Goal: Task Accomplishment & Management: Manage account settings

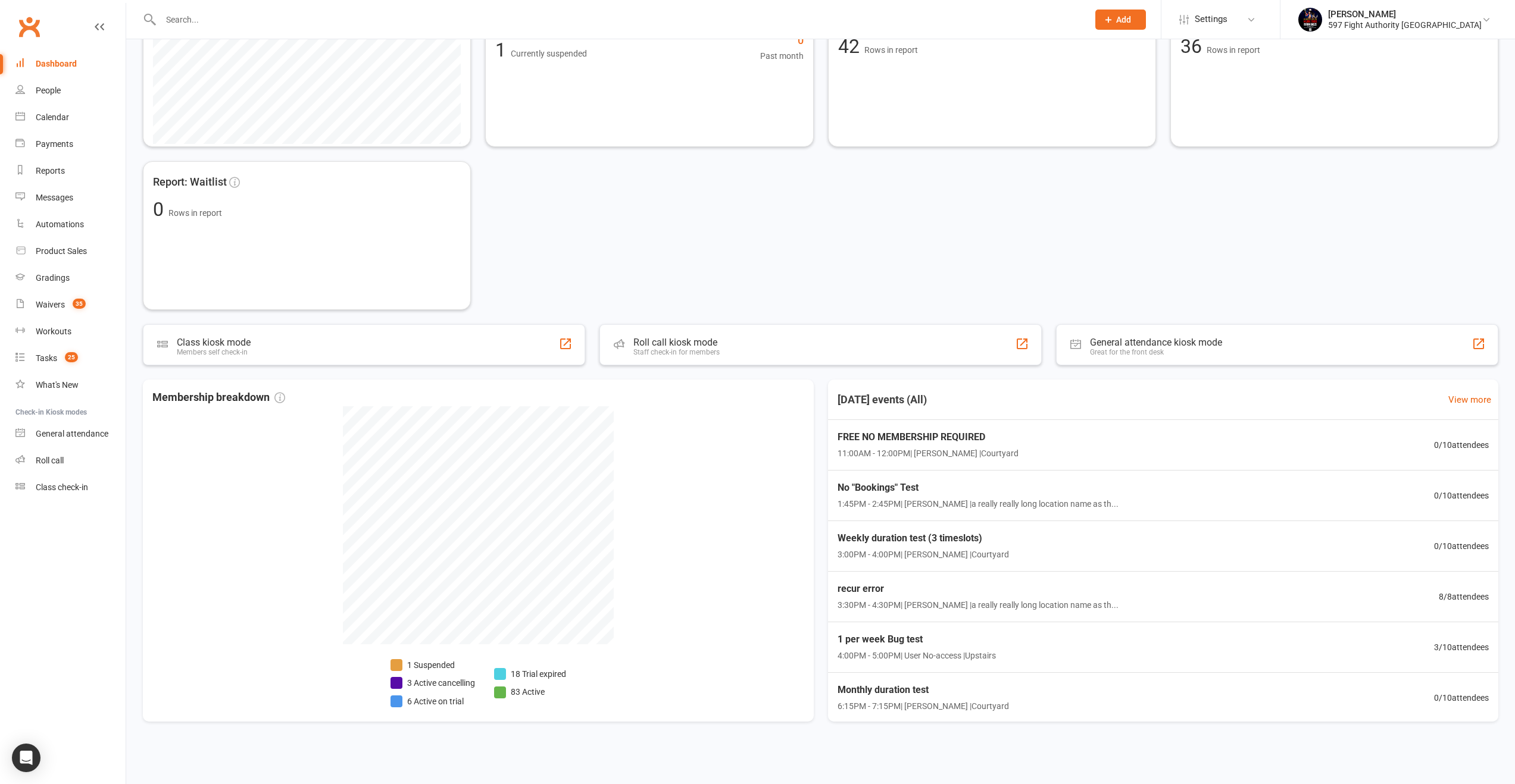
click at [45, 75] on link "Dashboard" at bounding box center [70, 63] width 110 height 27
click at [56, 101] on link "People" at bounding box center [70, 90] width 110 height 27
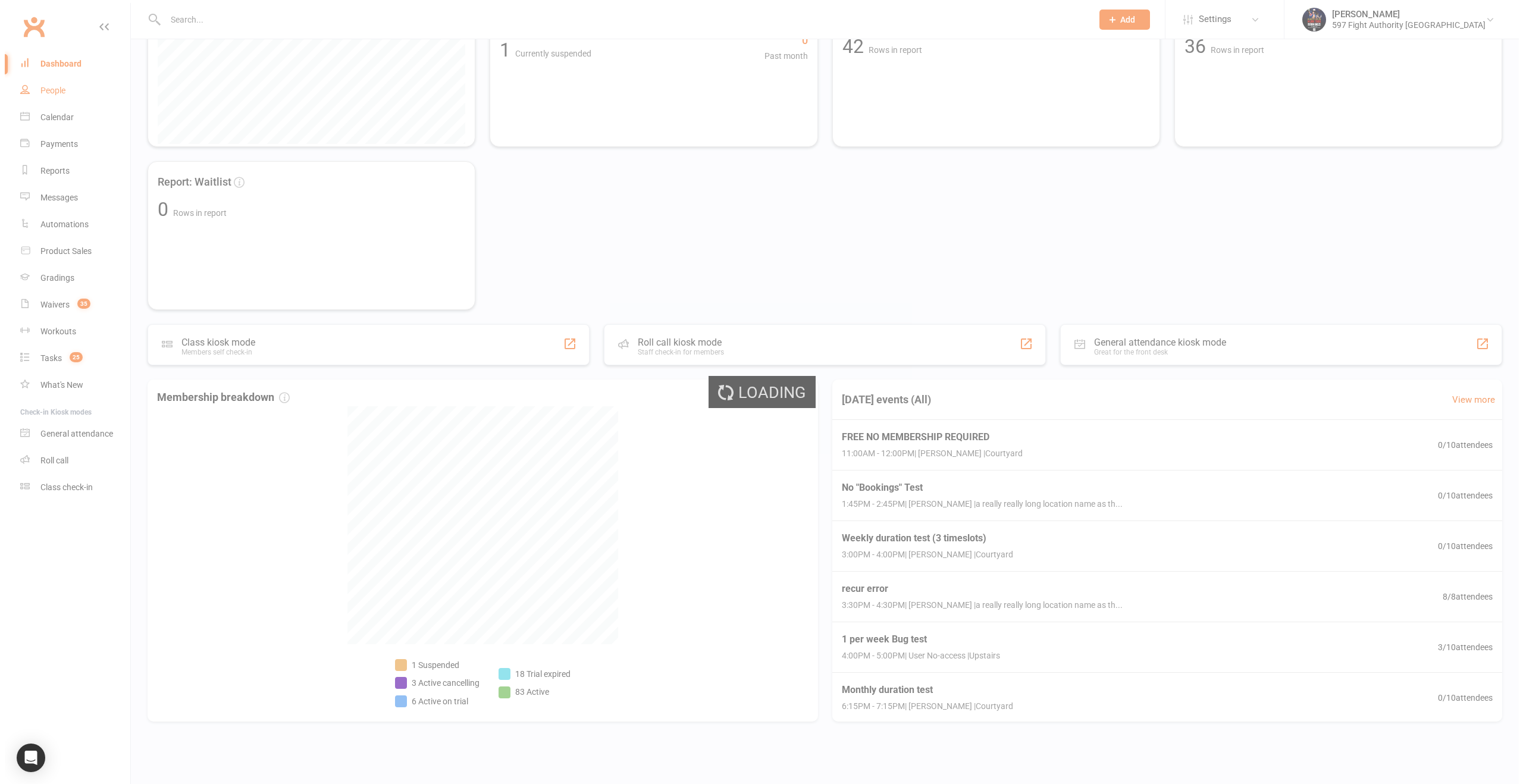
select select "100"
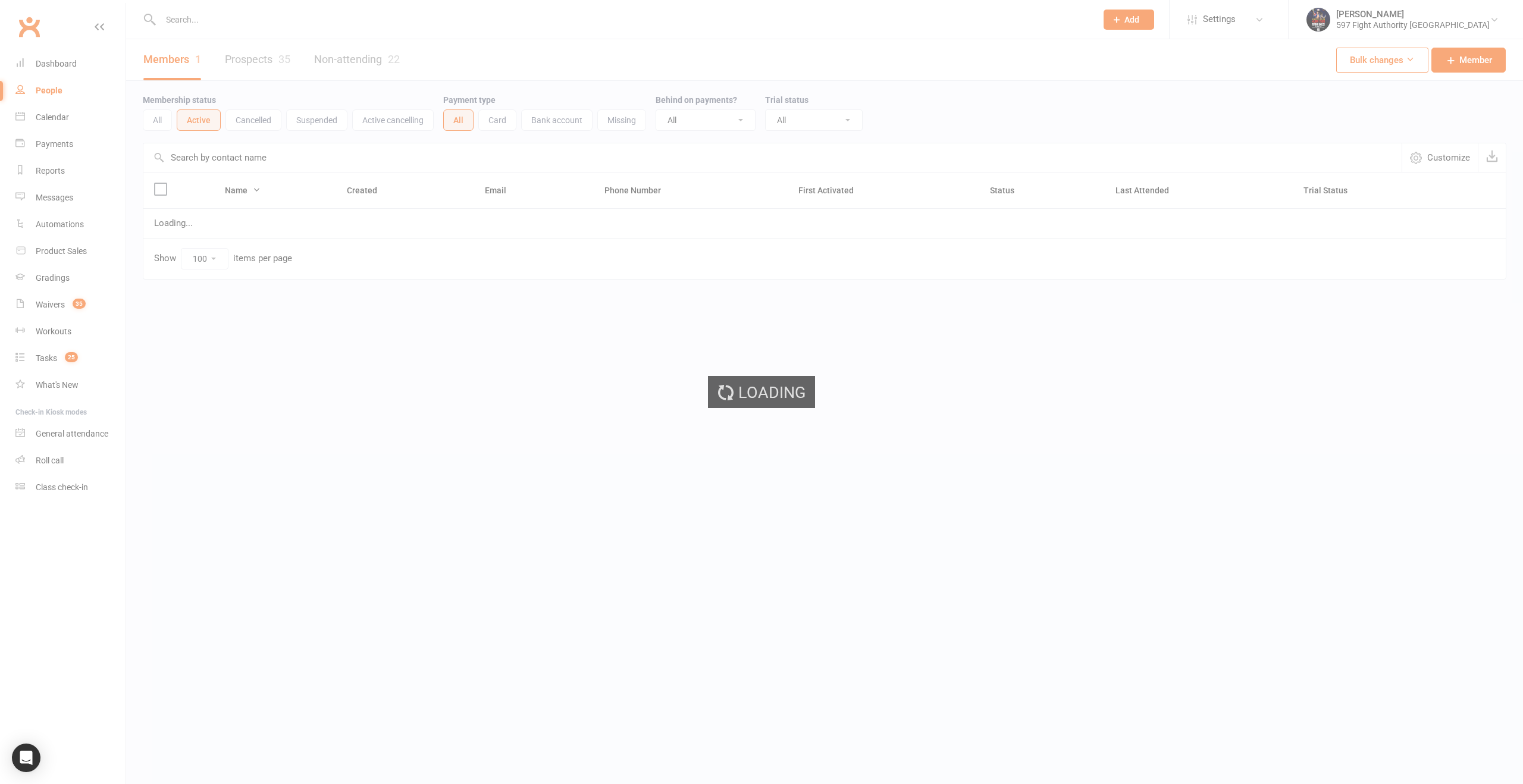
click at [1399, 60] on div "Loading" at bounding box center [762, 392] width 1523 height 784
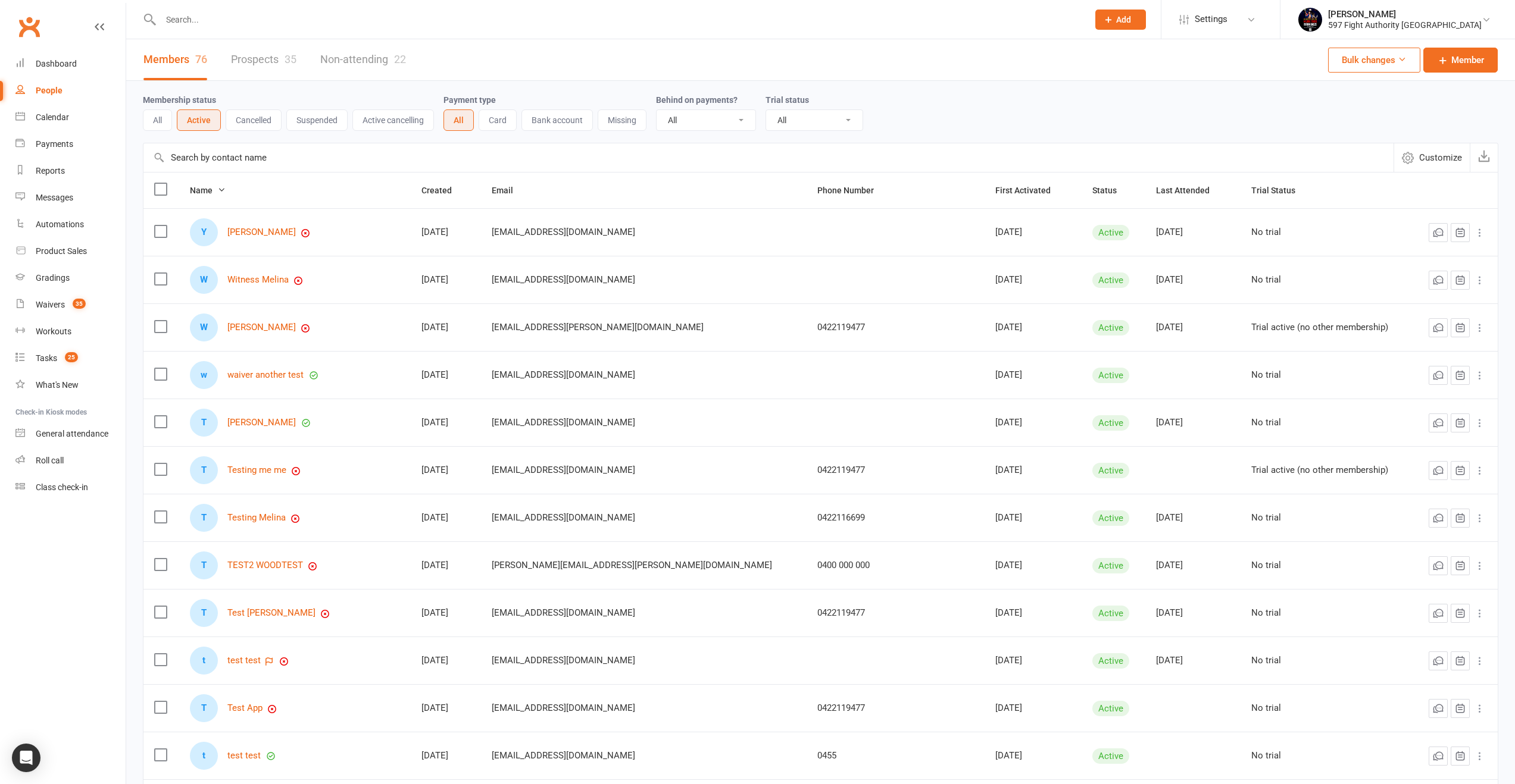
click at [1382, 63] on button "Bulk changes" at bounding box center [1374, 60] width 92 height 25
click at [1353, 88] on link "Bulk Add Memberships" at bounding box center [1343, 88] width 134 height 23
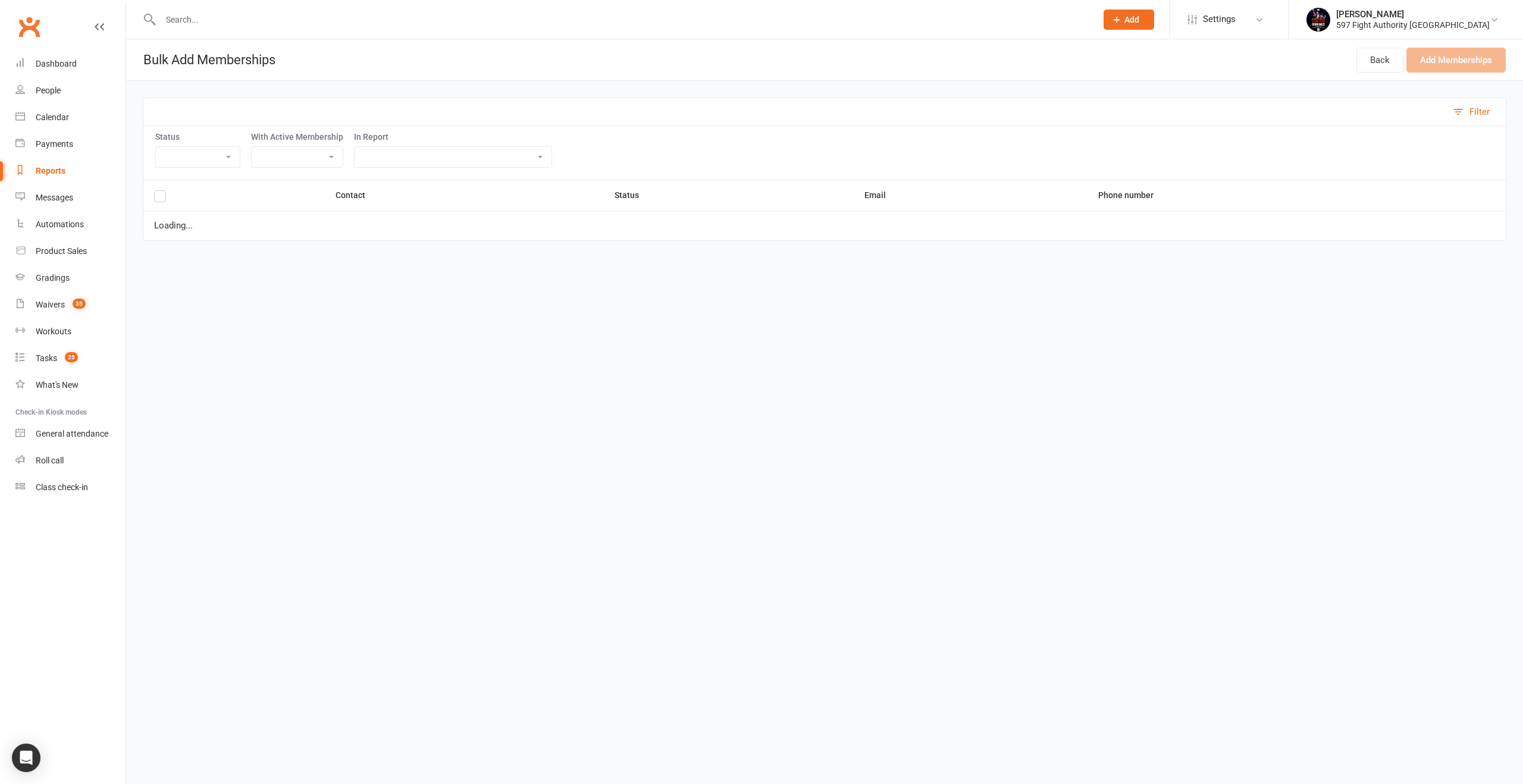
click at [193, 159] on select "Active Cancelled Not Attending" at bounding box center [198, 157] width 84 height 20
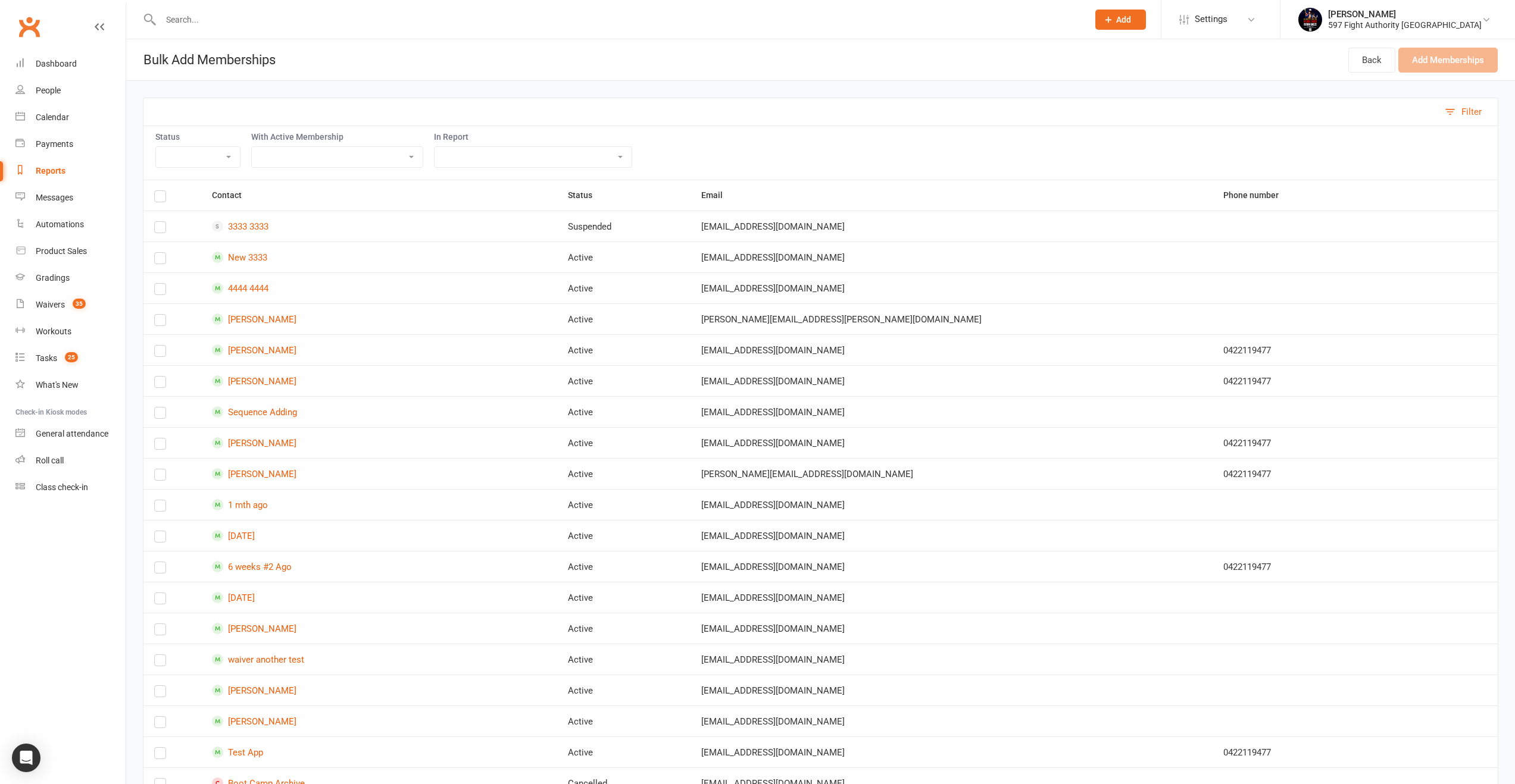
click at [197, 157] on select "Active Cancelled Not Attending" at bounding box center [198, 157] width 84 height 20
select select "Cancelled"
click at [156, 147] on select "Active Cancelled Not Attending" at bounding box center [198, 157] width 84 height 20
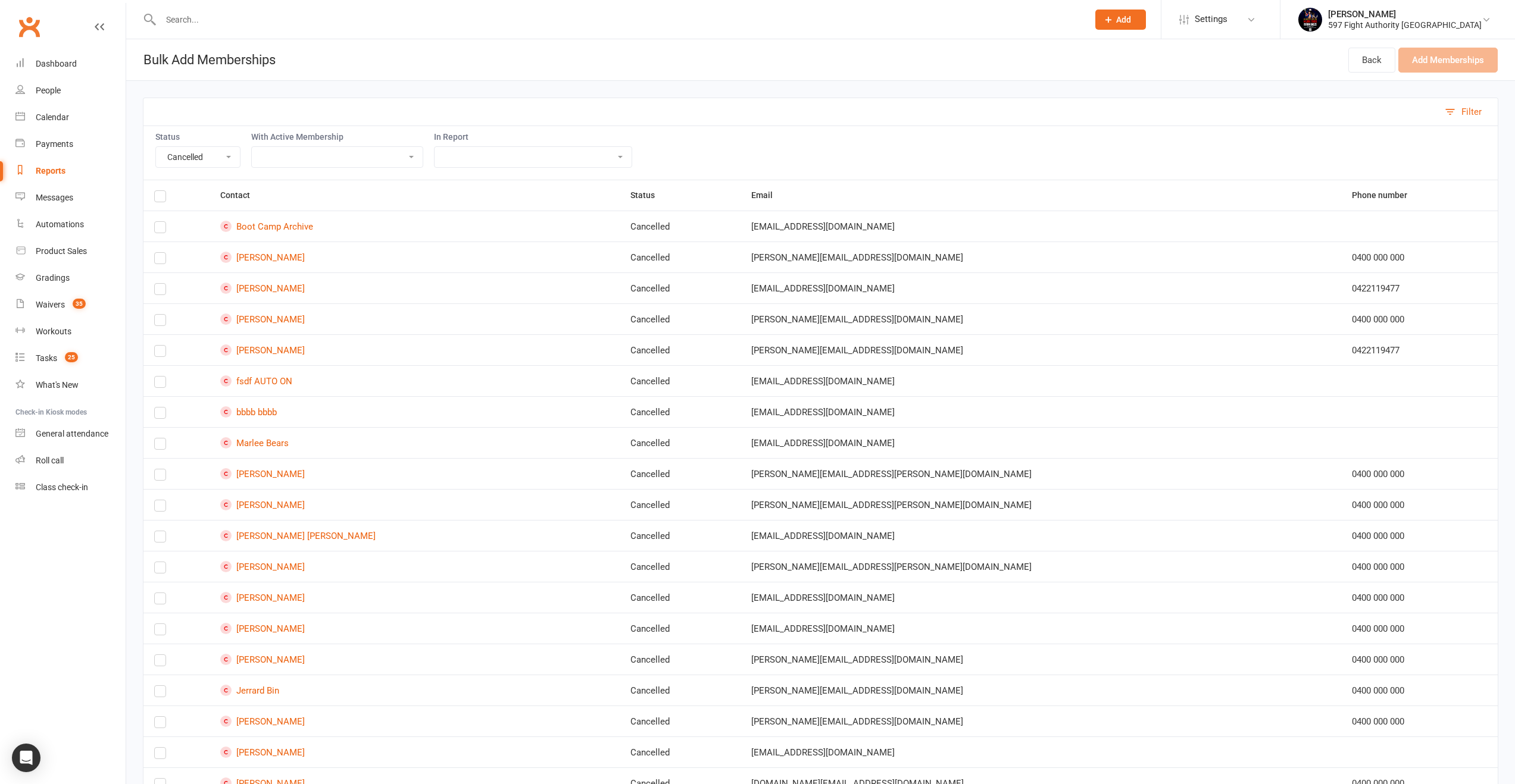
click at [155, 230] on label at bounding box center [160, 230] width 12 height 0
click at [155, 222] on input "checkbox" at bounding box center [160, 222] width 12 height 0
click at [162, 261] on label at bounding box center [160, 261] width 12 height 0
click at [162, 253] on input "checkbox" at bounding box center [160, 253] width 12 height 0
click at [160, 292] on label at bounding box center [160, 292] width 12 height 0
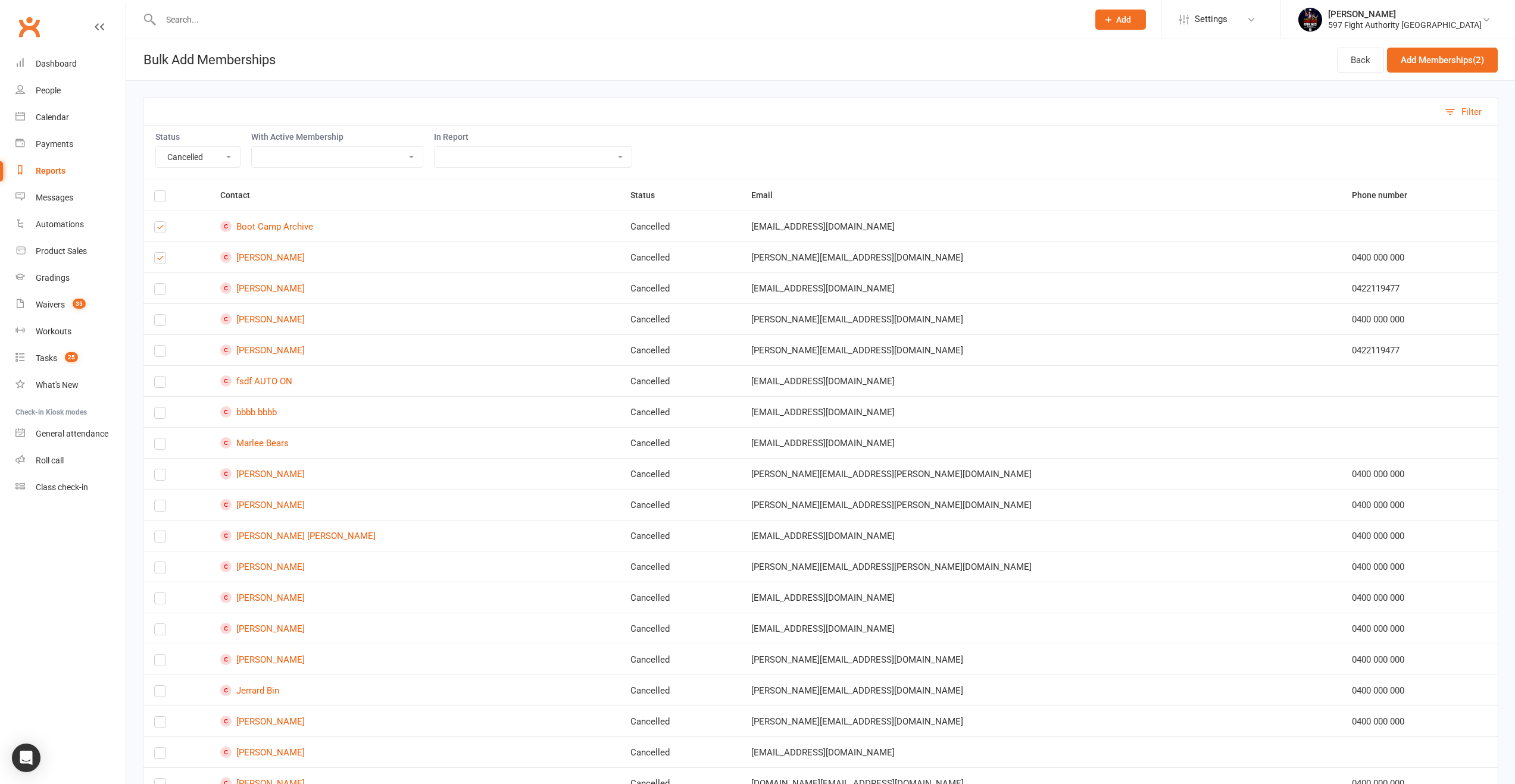
click at [160, 284] on input "checkbox" at bounding box center [160, 284] width 12 height 0
click at [162, 322] on label at bounding box center [160, 322] width 12 height 0
click at [162, 314] on input "checkbox" at bounding box center [160, 314] width 12 height 0
click at [160, 353] on label at bounding box center [160, 353] width 12 height 0
click at [160, 346] on input "checkbox" at bounding box center [160, 346] width 12 height 0
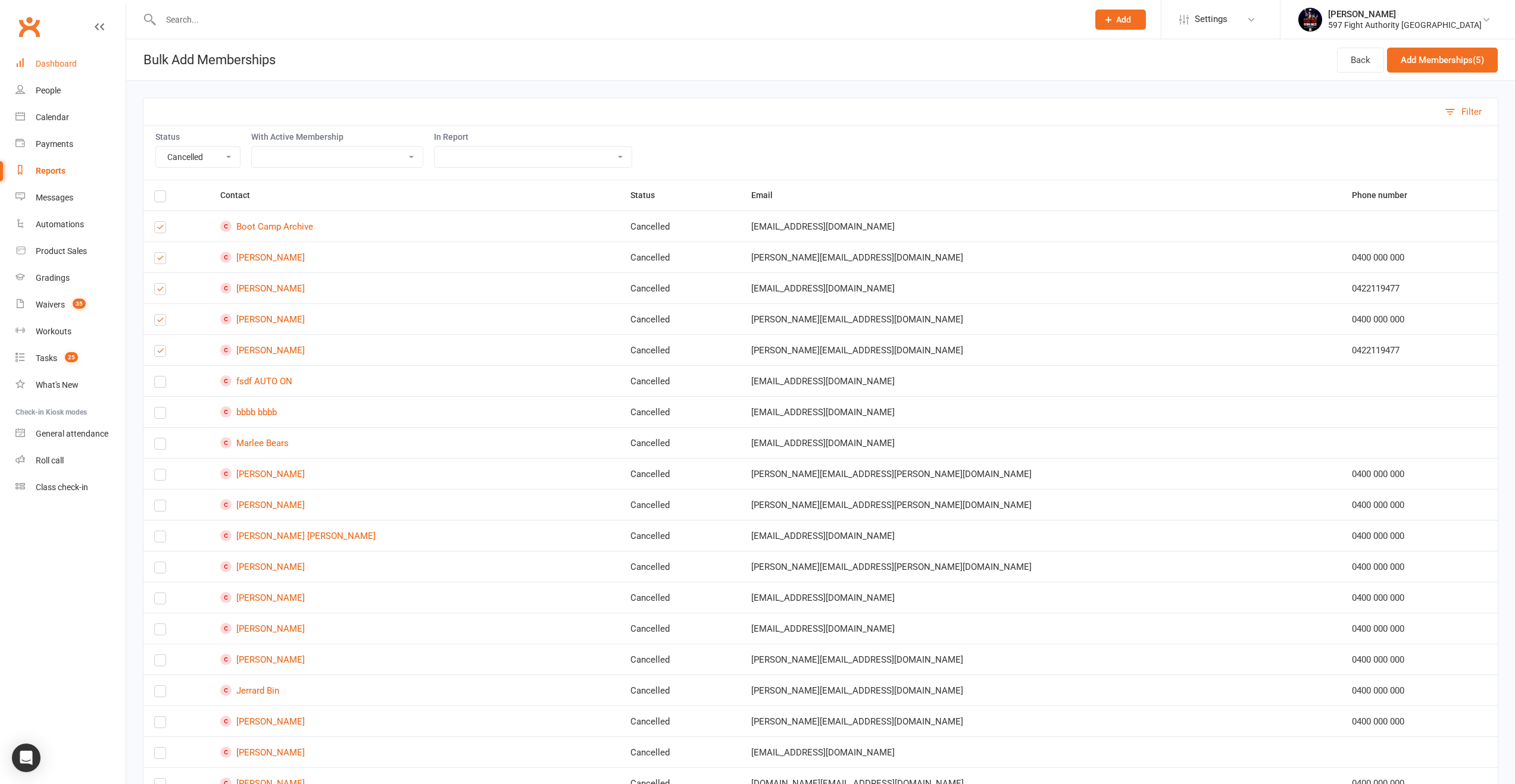
click at [69, 68] on div "Dashboard" at bounding box center [55, 63] width 41 height 10
click at [159, 385] on label at bounding box center [160, 385] width 12 height 0
click at [159, 377] on input "checkbox" at bounding box center [160, 377] width 12 height 0
drag, startPoint x: 160, startPoint y: 405, endPoint x: 165, endPoint y: 413, distance: 9.4
click at [160, 408] on td at bounding box center [177, 411] width 66 height 31
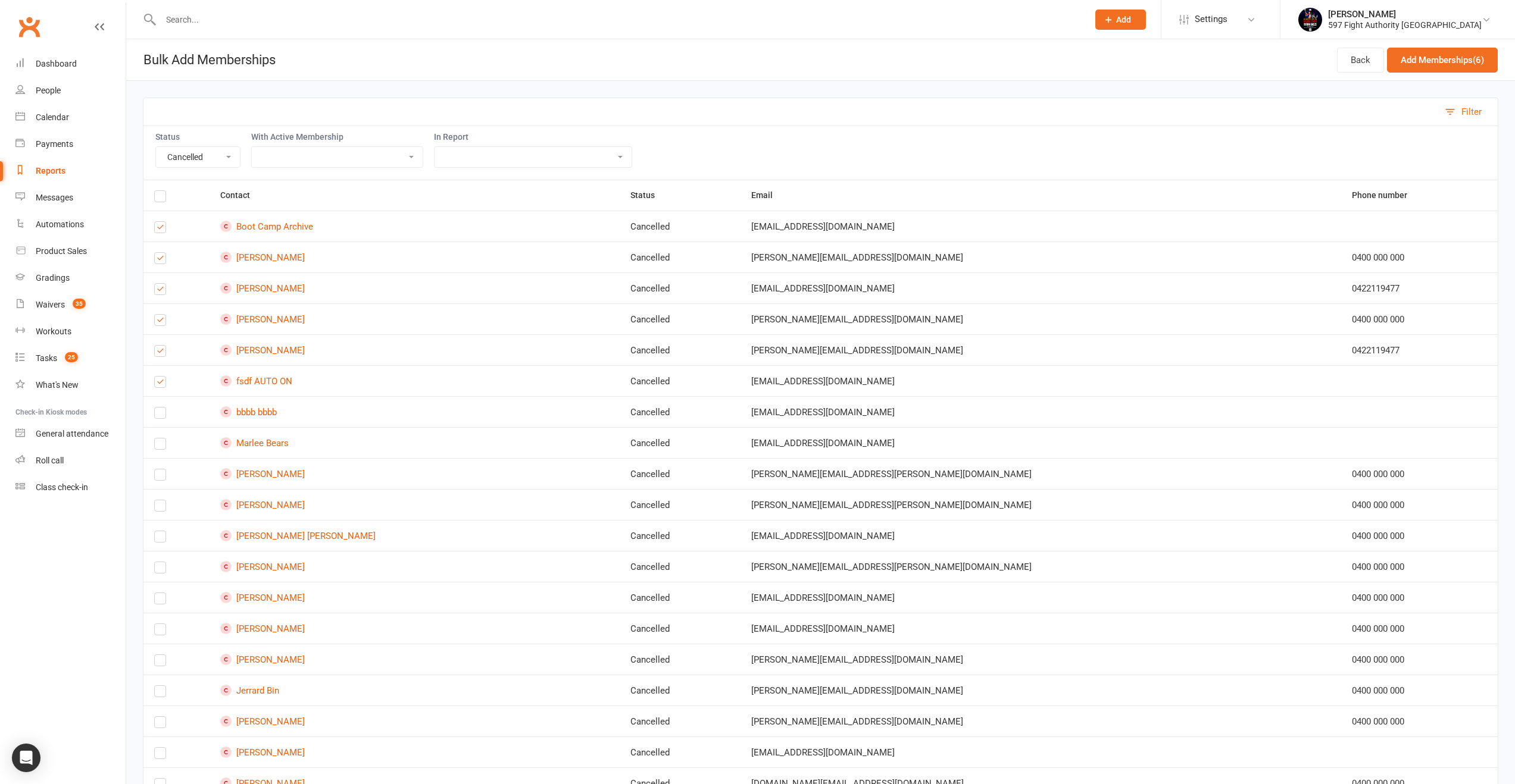
click at [163, 415] on label at bounding box center [160, 415] width 12 height 0
click at [163, 407] on input "checkbox" at bounding box center [160, 407] width 12 height 0
click at [159, 446] on label at bounding box center [160, 446] width 12 height 0
click at [159, 438] on input "checkbox" at bounding box center [160, 438] width 12 height 0
click at [159, 477] on label at bounding box center [160, 477] width 12 height 0
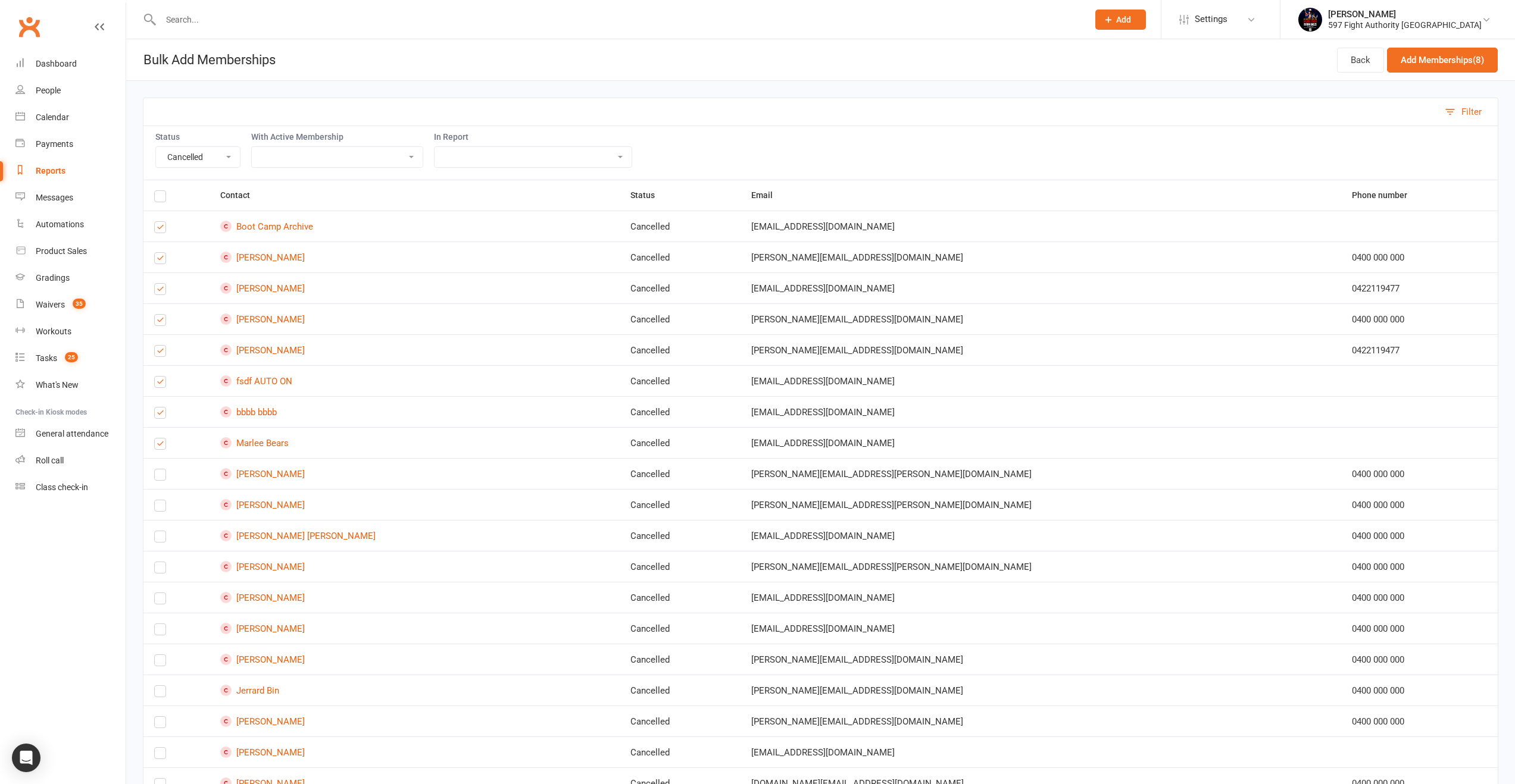
click at [159, 470] on input "checkbox" at bounding box center [160, 470] width 12 height 0
drag, startPoint x: 157, startPoint y: 504, endPoint x: 172, endPoint y: 492, distance: 19.2
click at [157, 508] on label at bounding box center [160, 508] width 12 height 0
click at [157, 501] on input "checkbox" at bounding box center [160, 501] width 12 height 0
click at [1408, 62] on button "Add Memberships (10)" at bounding box center [1440, 60] width 116 height 25
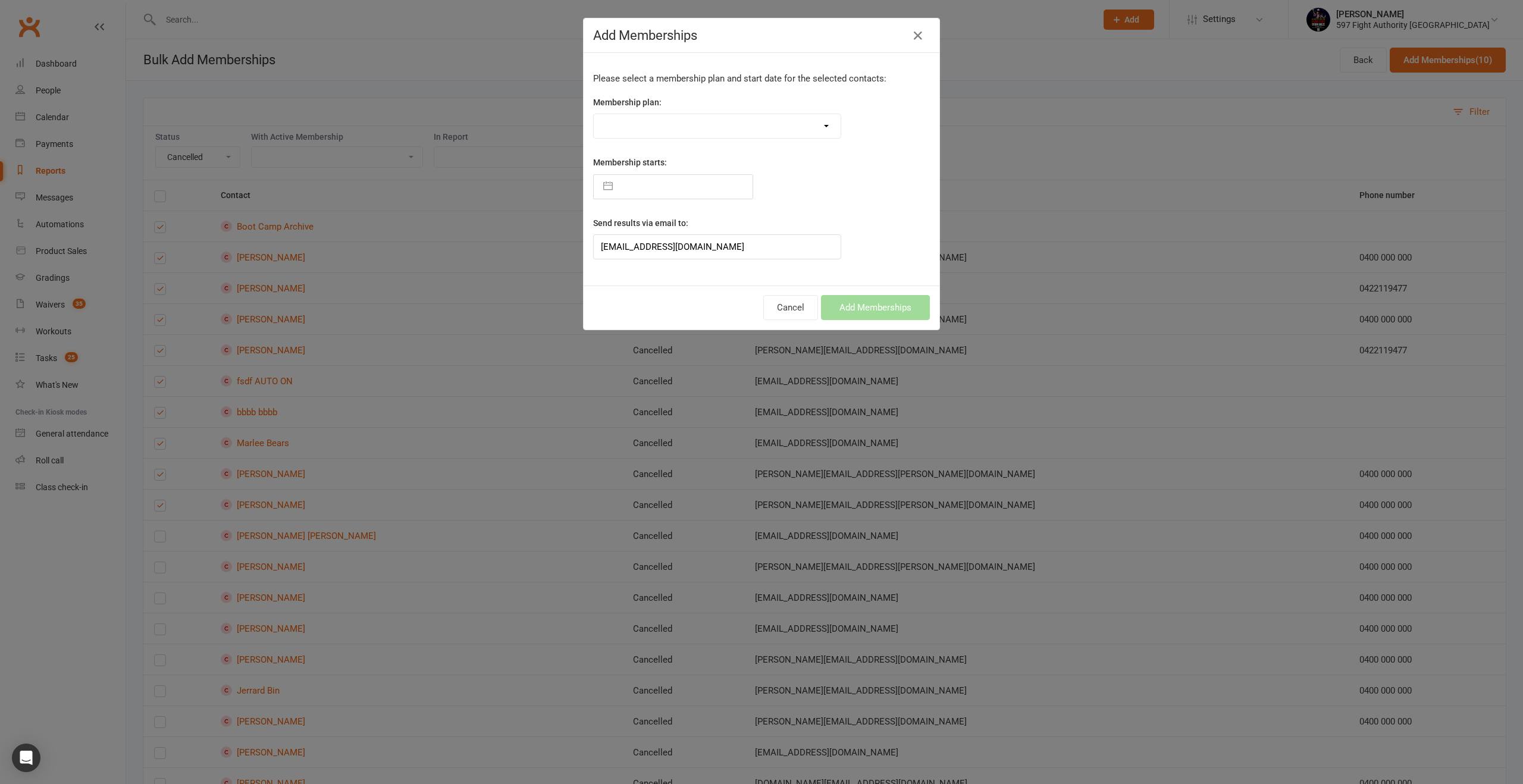
click at [659, 134] on select "Kids Classes Casual No Failure 1 pw Class restrict No recur Bjj Unlimited any u…" at bounding box center [716, 126] width 247 height 23
select select "1175"
click at [593, 114] on select "Kids Classes Casual No Failure 1 pw Class restrict No recur Bjj Unlimited any u…" at bounding box center [716, 126] width 247 height 23
type input "17 Sep 2025"
click at [880, 305] on button "Add Memberships" at bounding box center [876, 308] width 109 height 25
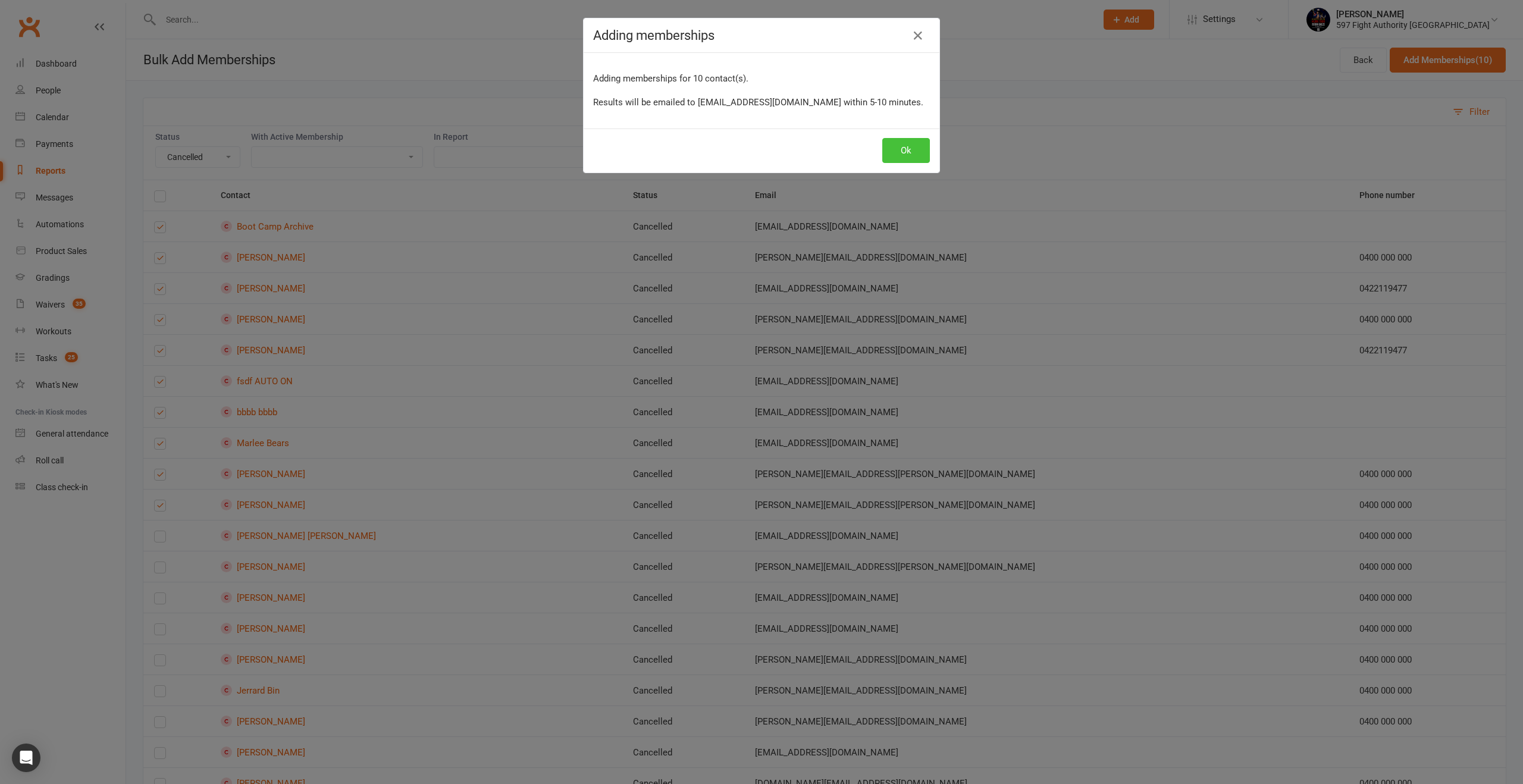
click at [892, 156] on button "Ok" at bounding box center [905, 150] width 48 height 25
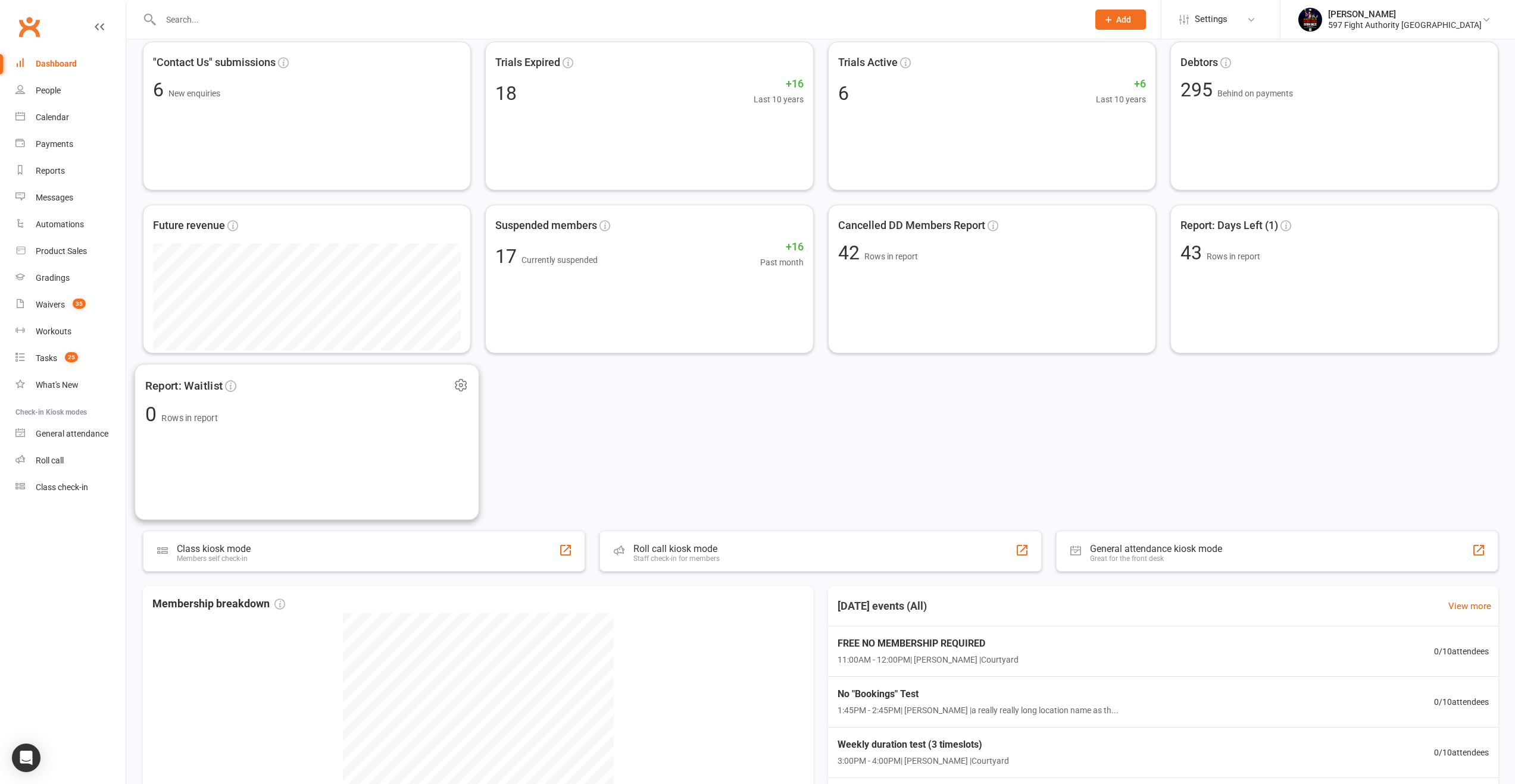
scroll to position [588, 0]
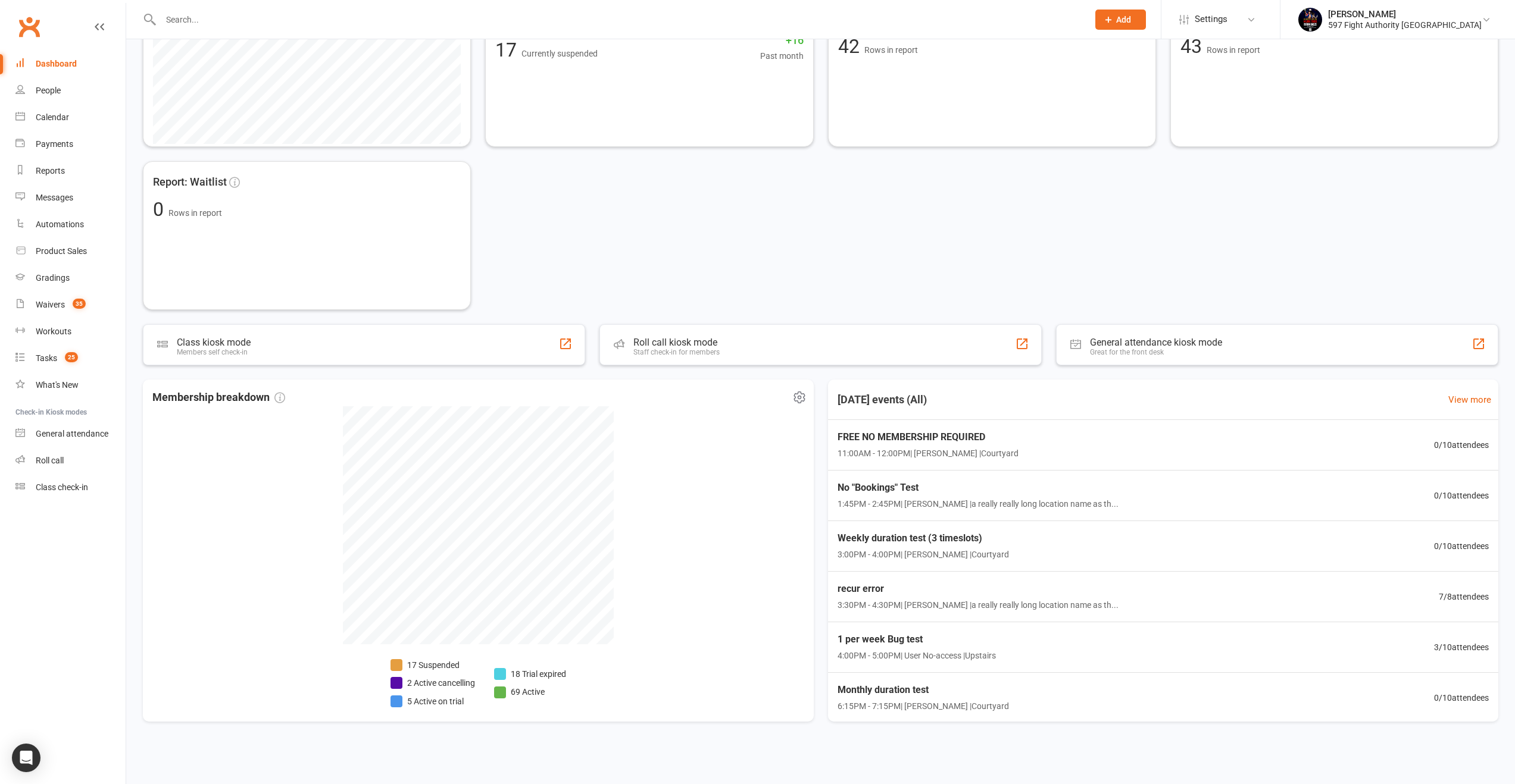
click at [800, 398] on icon at bounding box center [798, 397] width 3 height 3
click at [763, 442] on link "Refresh cached data" at bounding box center [738, 446] width 118 height 23
click at [797, 399] on icon at bounding box center [799, 398] width 14 height 14
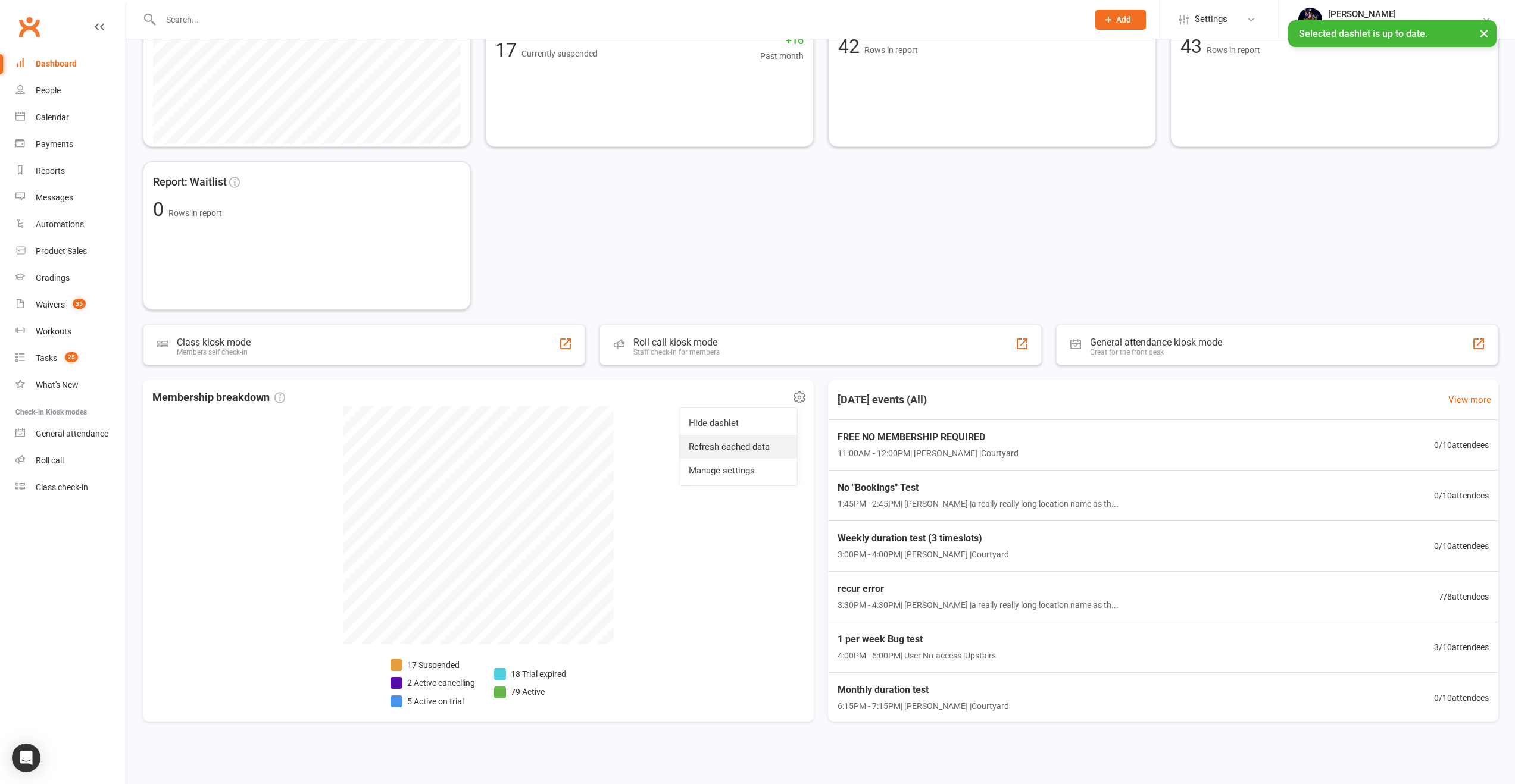
click at [769, 453] on link "Refresh cached data" at bounding box center [738, 446] width 118 height 23
click at [799, 398] on icon at bounding box center [799, 398] width 14 height 14
click at [779, 445] on link "Refresh cached data" at bounding box center [738, 446] width 118 height 23
click at [795, 399] on icon at bounding box center [799, 398] width 14 height 14
click at [769, 450] on link "Refresh cached data" at bounding box center [738, 446] width 118 height 23
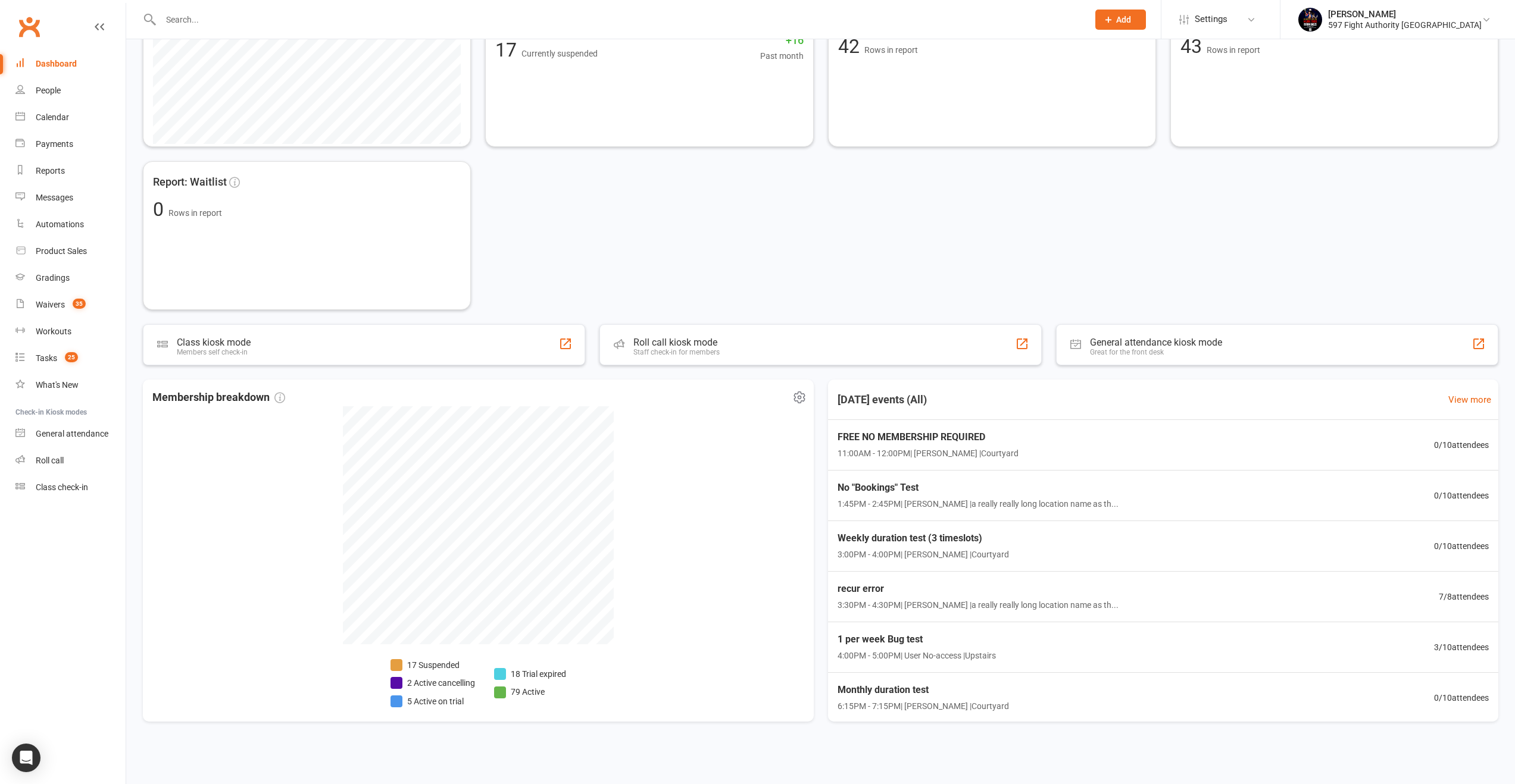
click at [803, 393] on icon at bounding box center [799, 398] width 10 height 11
click at [779, 441] on link "Refresh cached data" at bounding box center [738, 446] width 118 height 23
click at [799, 394] on icon at bounding box center [799, 398] width 14 height 14
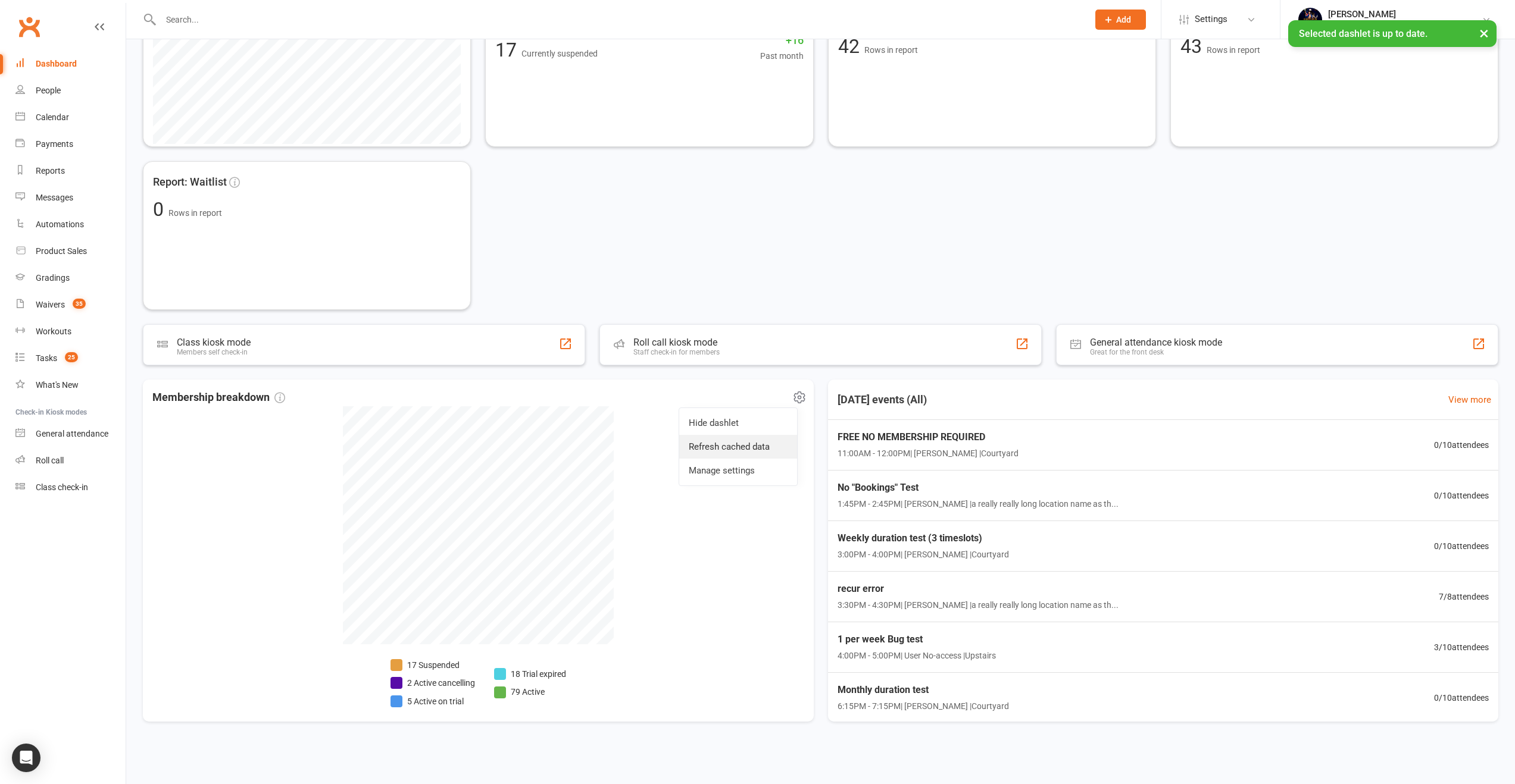
click at [753, 448] on link "Refresh cached data" at bounding box center [738, 446] width 118 height 23
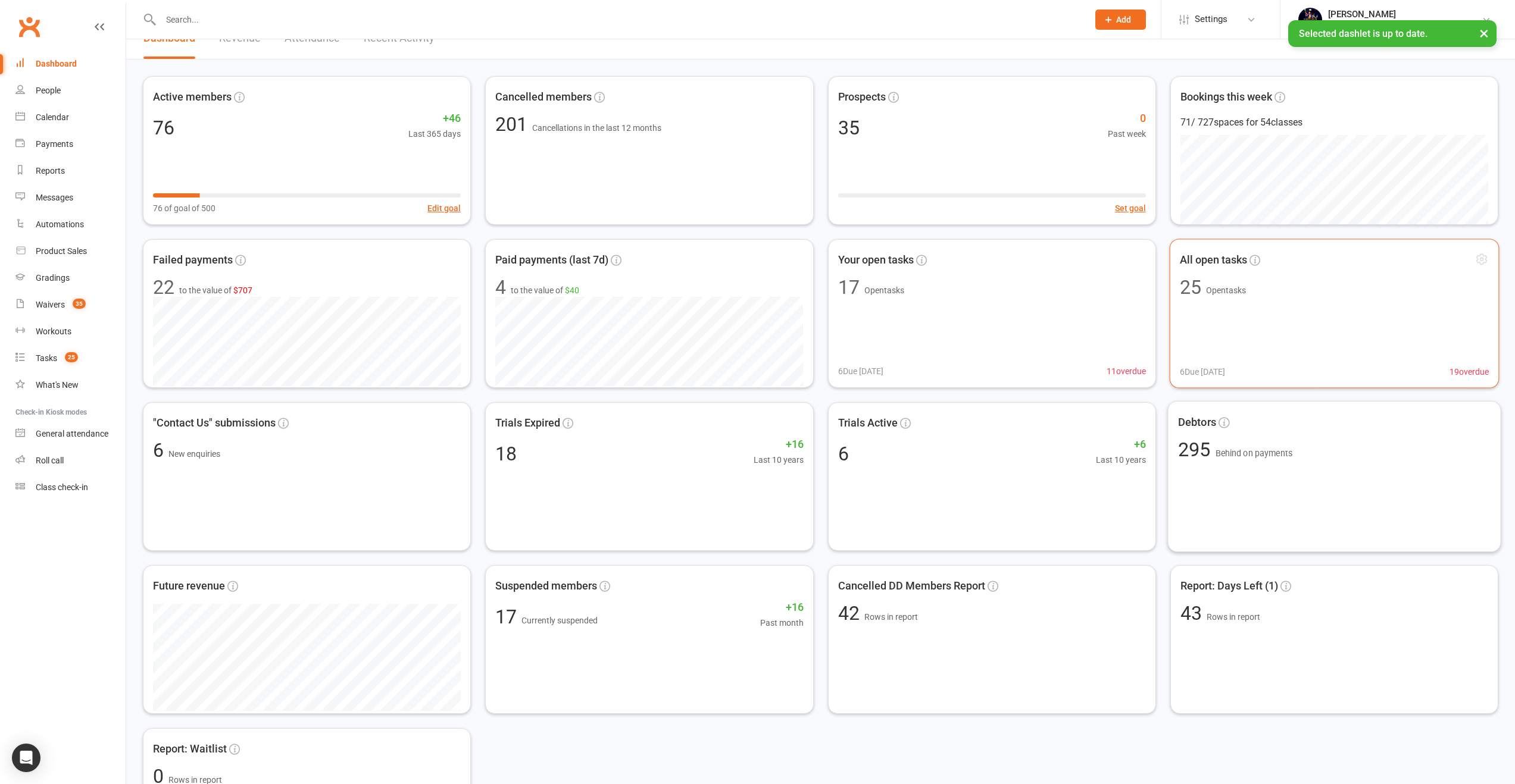
scroll to position [0, 0]
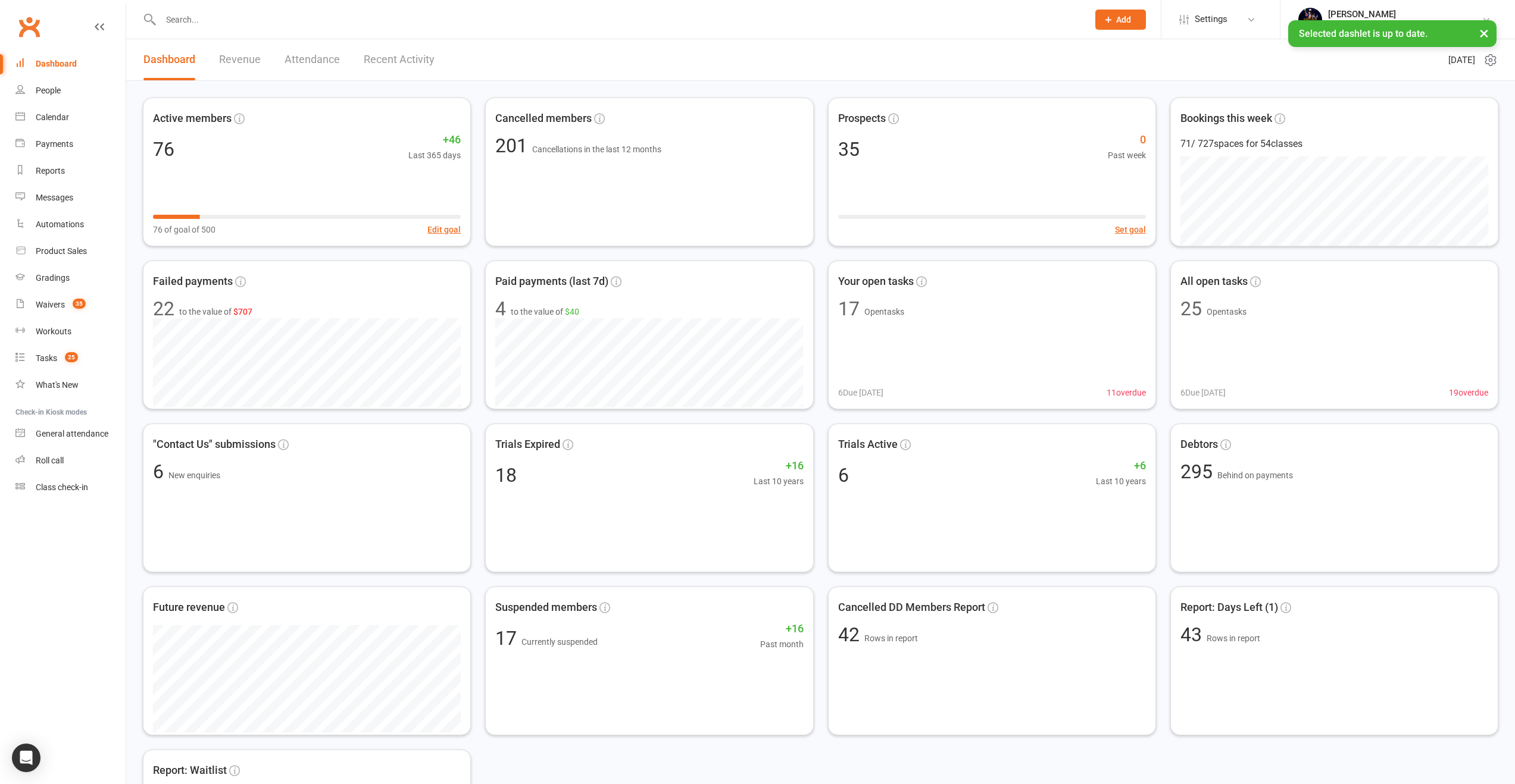
click at [1488, 63] on icon at bounding box center [1490, 60] width 10 height 11
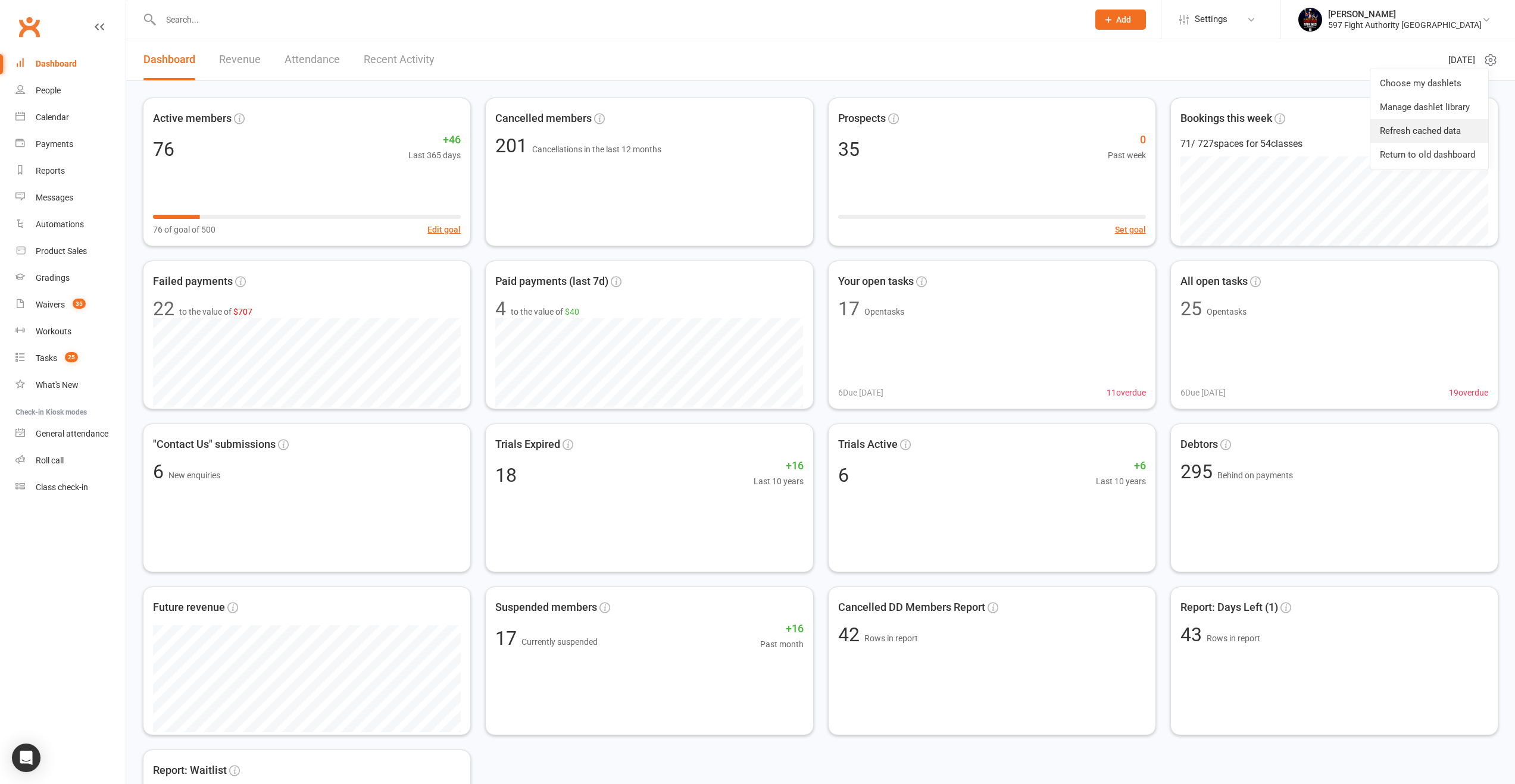
click at [1437, 130] on link "Refresh cached data" at bounding box center [1429, 130] width 118 height 23
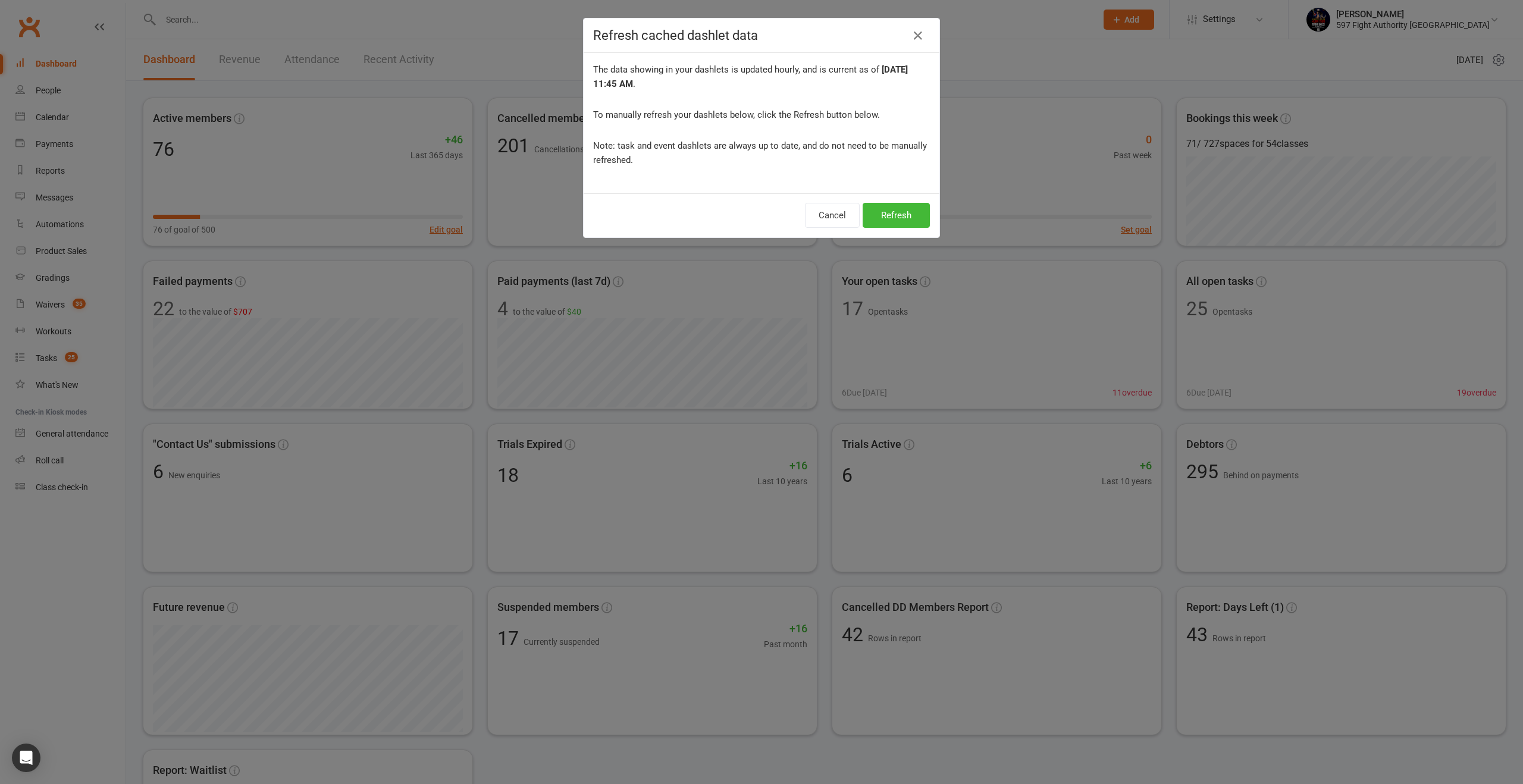
click at [896, 228] on div "Cancel Refresh" at bounding box center [762, 215] width 356 height 44
click at [887, 216] on button "Refresh" at bounding box center [897, 215] width 68 height 25
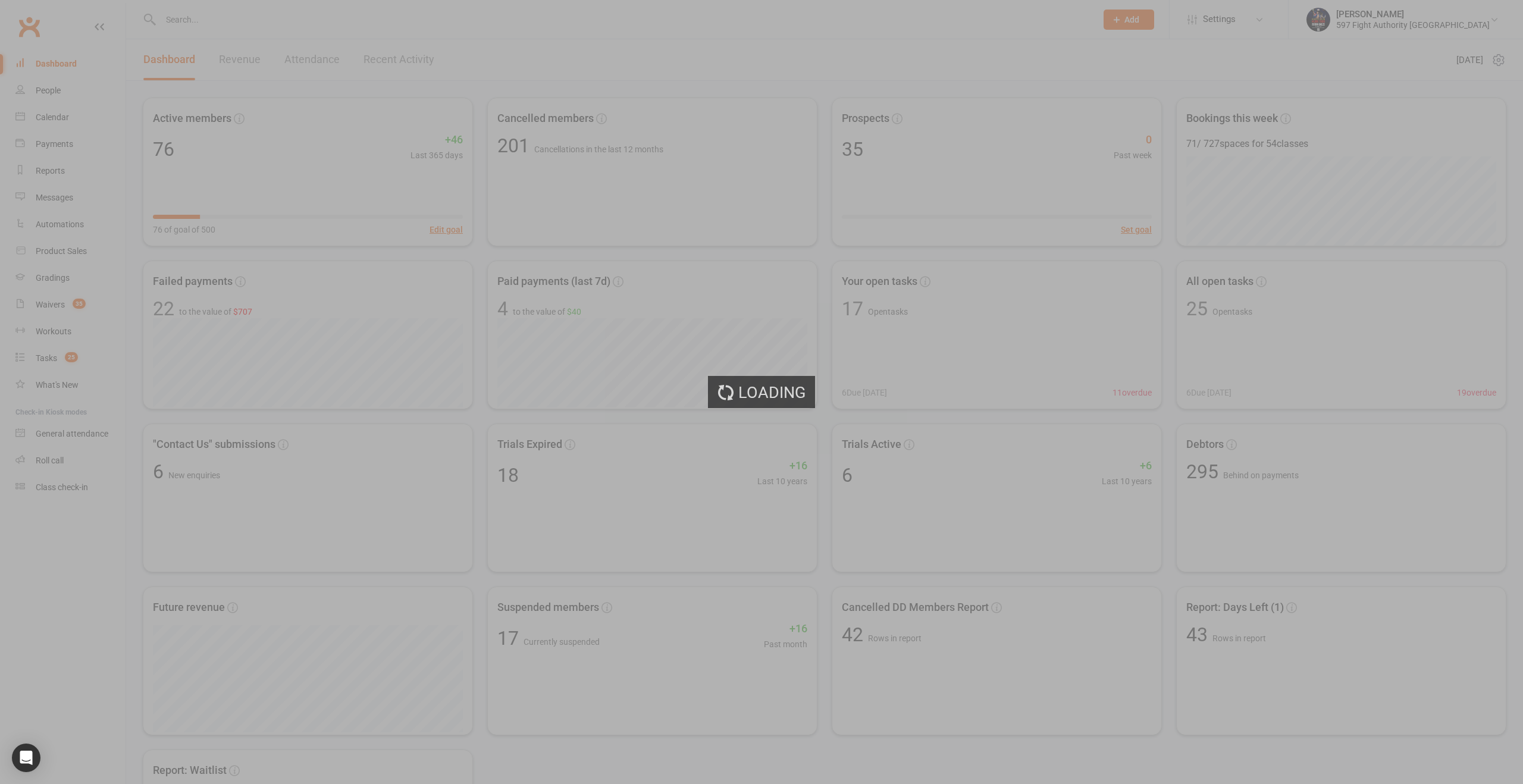
click at [892, 234] on div "Loading" at bounding box center [762, 392] width 1523 height 784
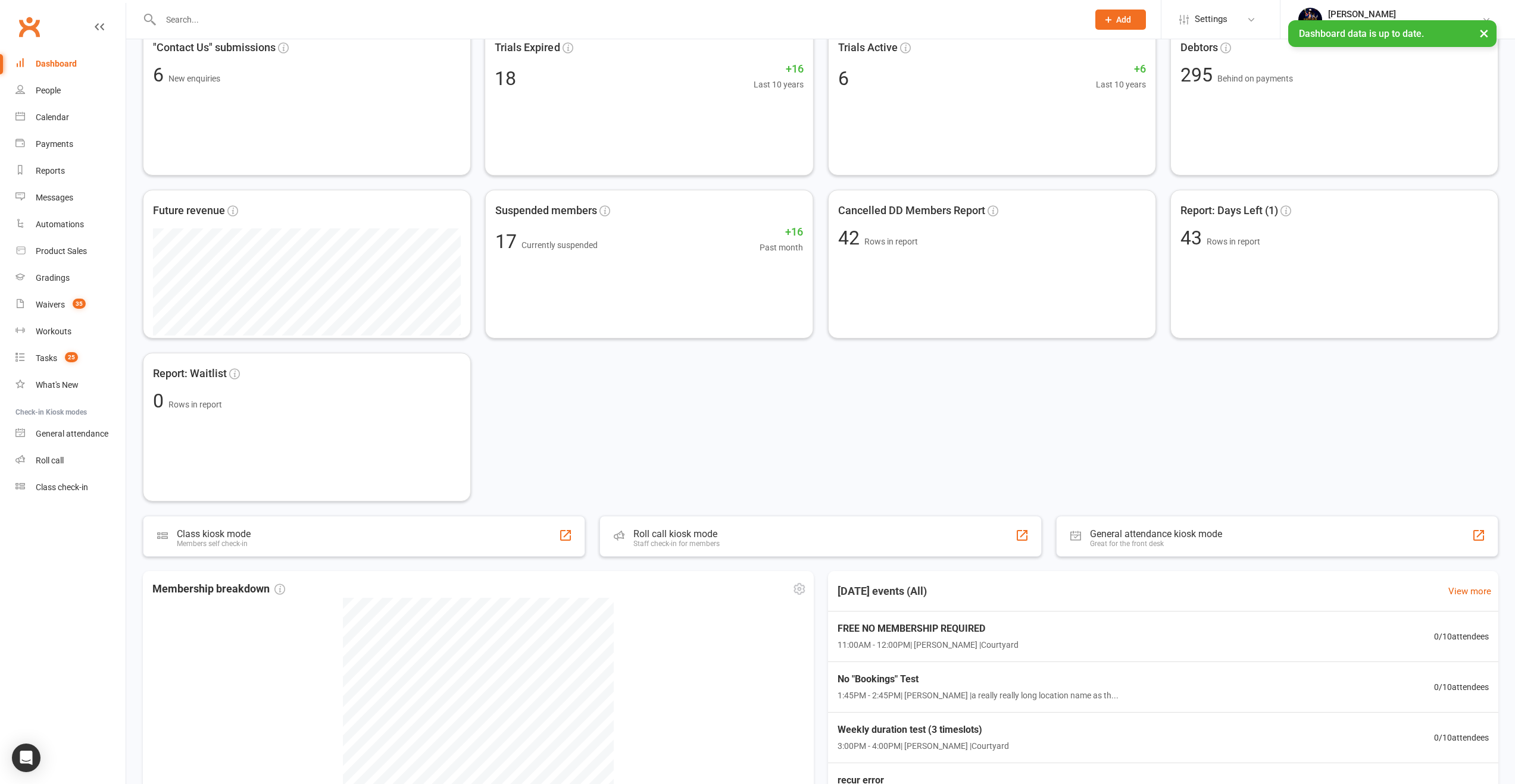
scroll to position [588, 0]
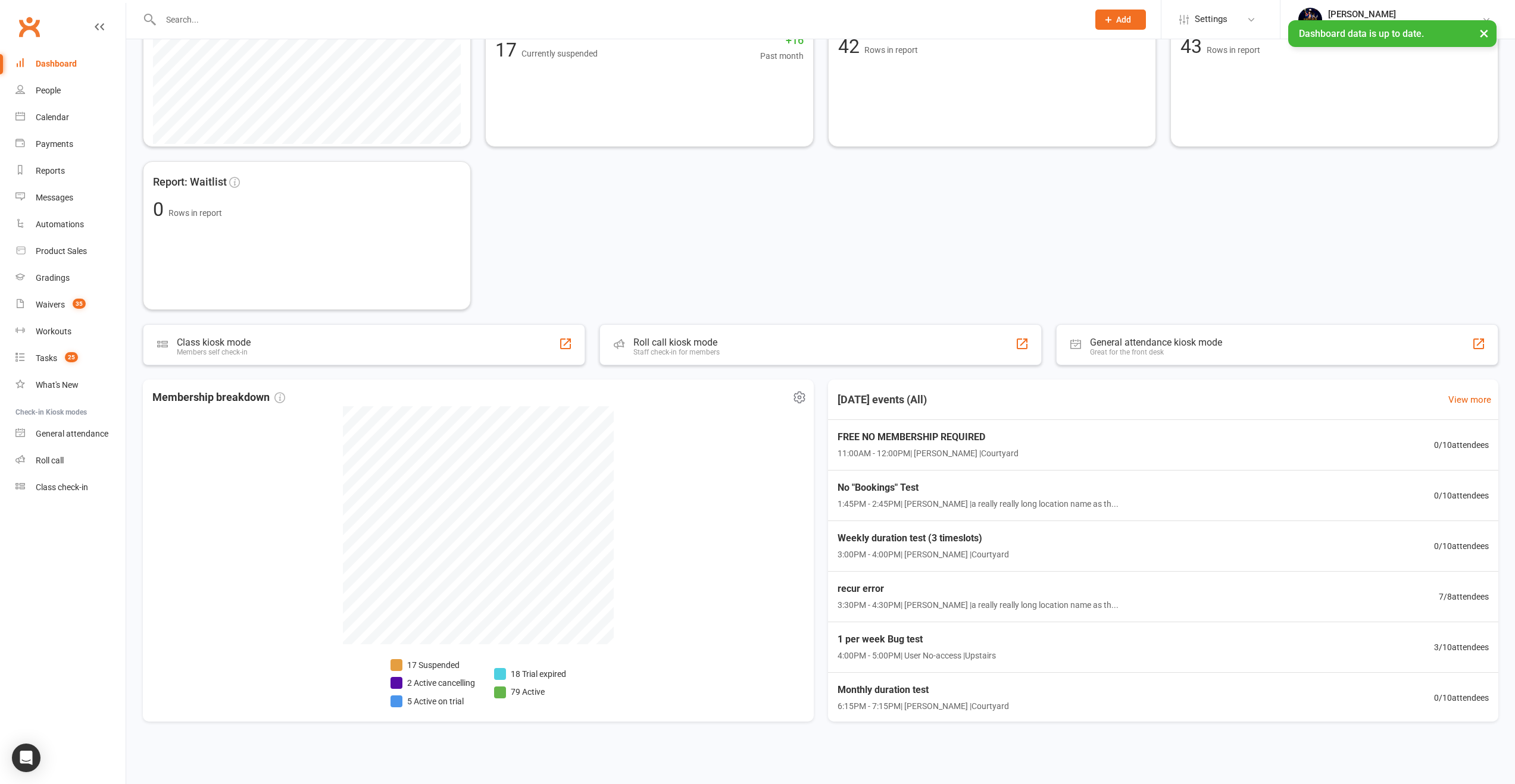
click at [804, 392] on icon at bounding box center [799, 398] width 14 height 14
click at [759, 437] on link "Refresh cached data" at bounding box center [738, 446] width 118 height 23
click at [416, 702] on li "5 Active on trial" at bounding box center [433, 701] width 85 height 13
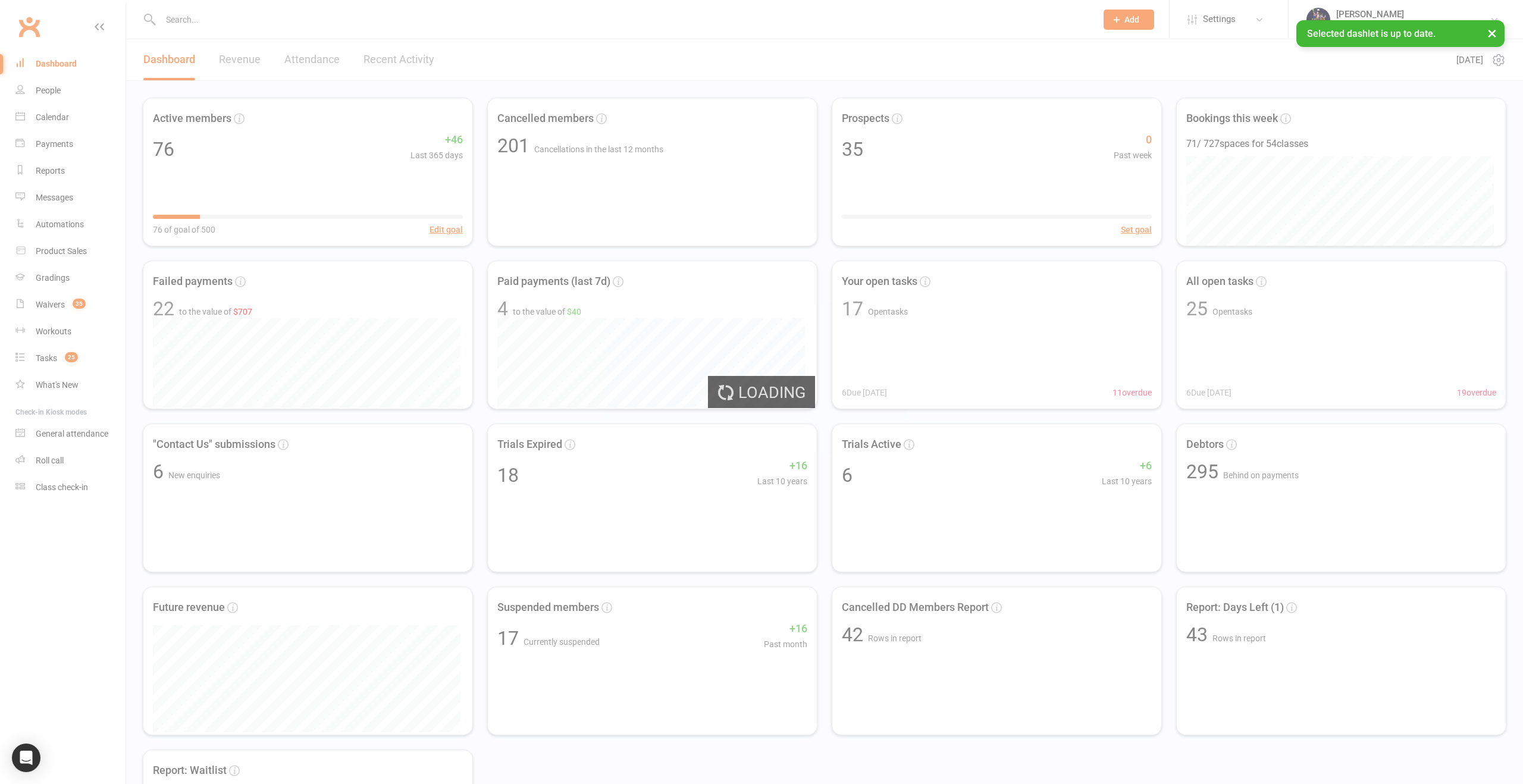
select select "active_trial"
select select "100"
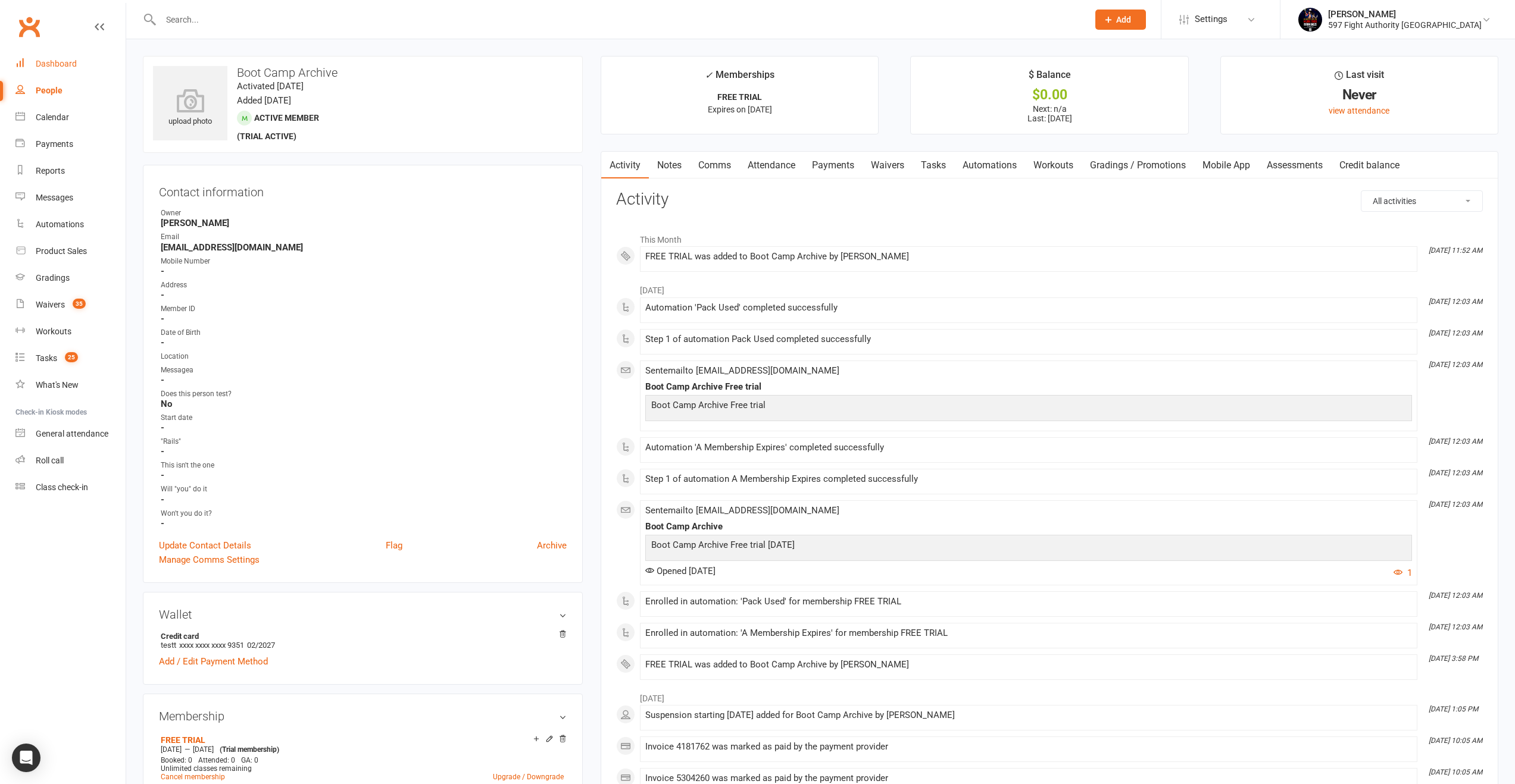
click at [66, 62] on div "Dashboard" at bounding box center [55, 63] width 41 height 10
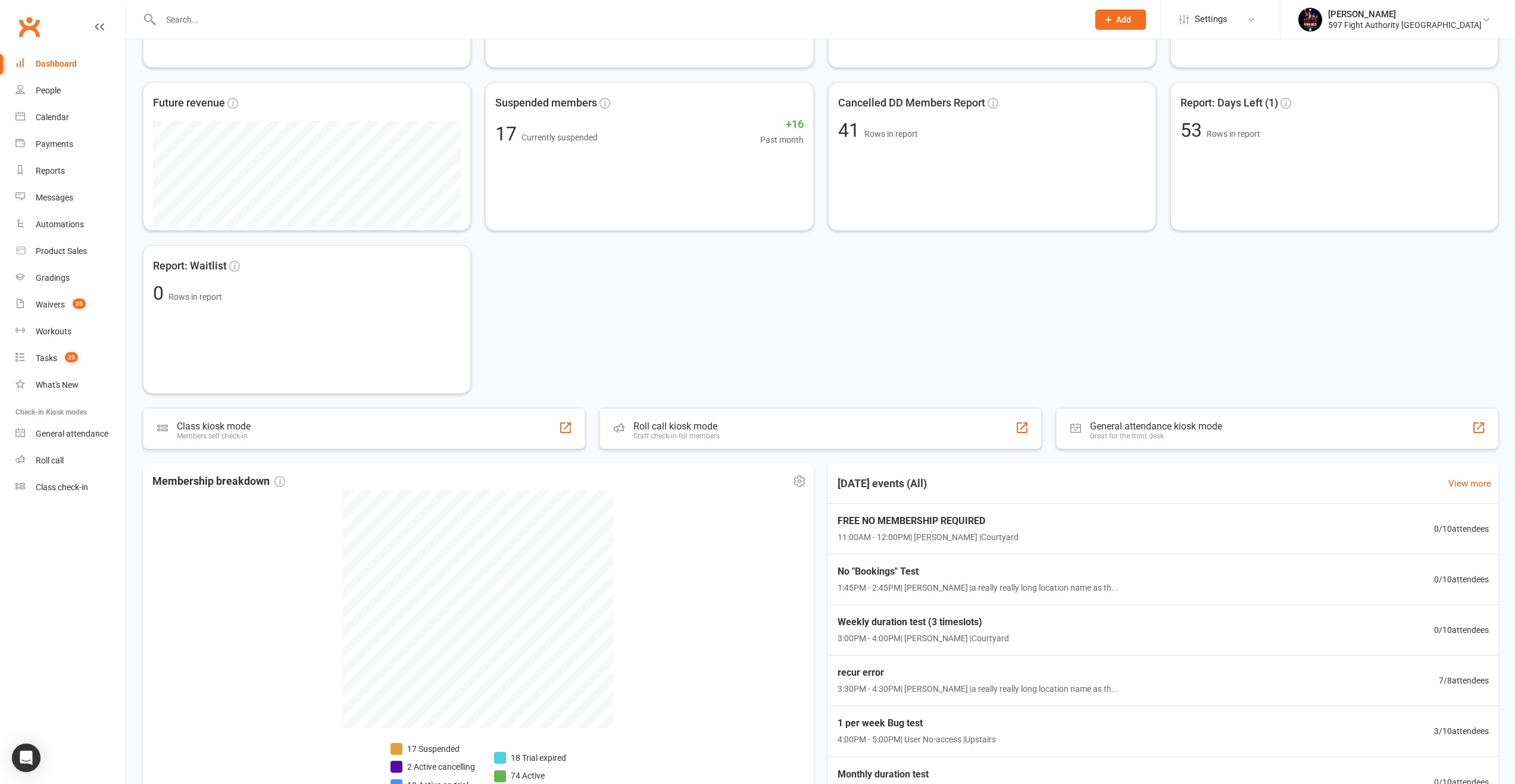
scroll to position [588, 0]
